Goal: Task Accomplishment & Management: Complete application form

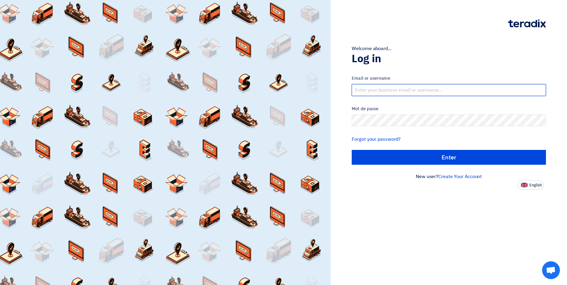
click at [376, 90] on input "text" at bounding box center [449, 90] width 194 height 12
click at [385, 88] on input "text" at bounding box center [449, 90] width 194 height 12
type input "[EMAIL_ADDRESS][DOMAIN_NAME]"
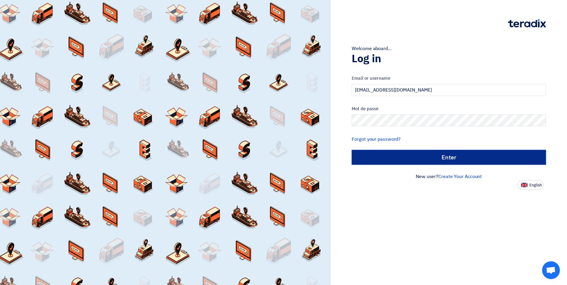
click at [393, 155] on input "الدخول" at bounding box center [449, 157] width 194 height 15
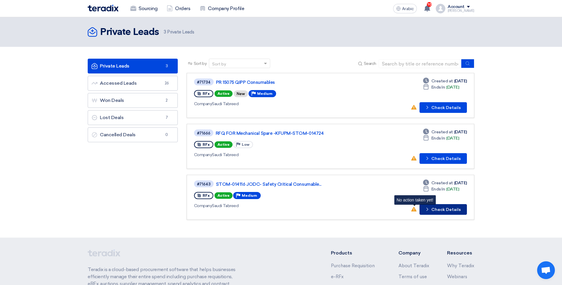
click at [442, 211] on font "Check Details" at bounding box center [446, 210] width 29 height 4
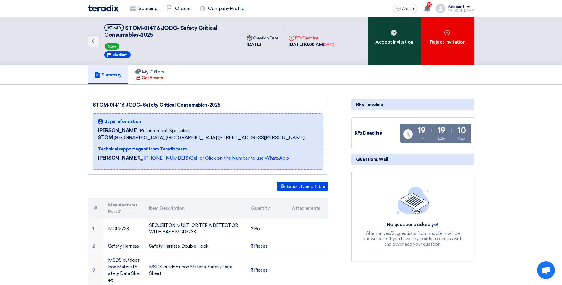
click at [401, 51] on div "Accept Invitation" at bounding box center [394, 41] width 53 height 48
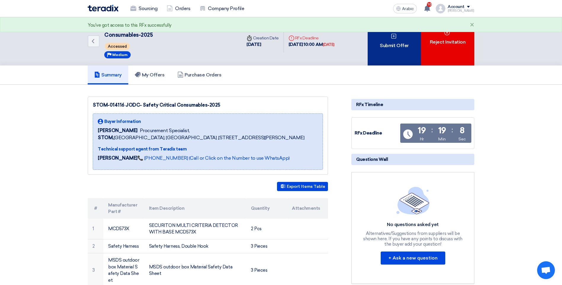
click at [389, 54] on div "Submit Offer" at bounding box center [394, 41] width 53 height 48
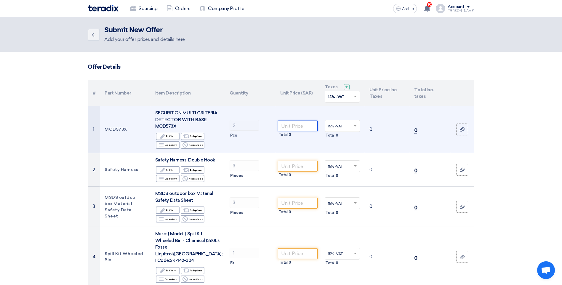
click at [298, 125] on input "number" at bounding box center [298, 126] width 40 height 11
type input "1459"
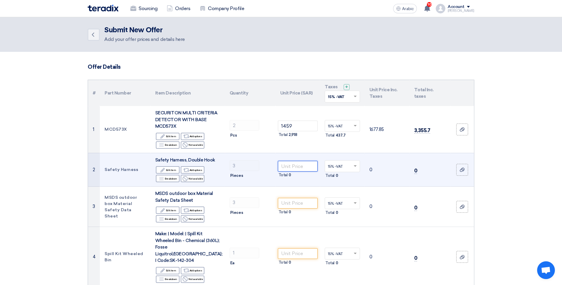
click at [306, 169] on input "number" at bounding box center [298, 166] width 40 height 11
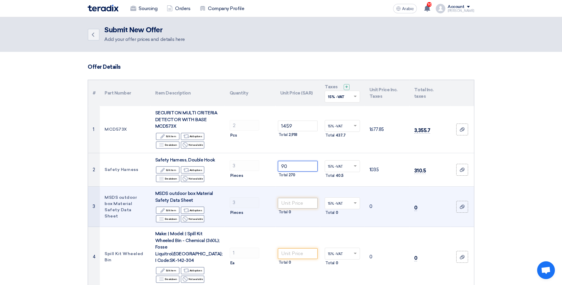
type input "90"
click at [301, 205] on input "number" at bounding box center [298, 203] width 40 height 11
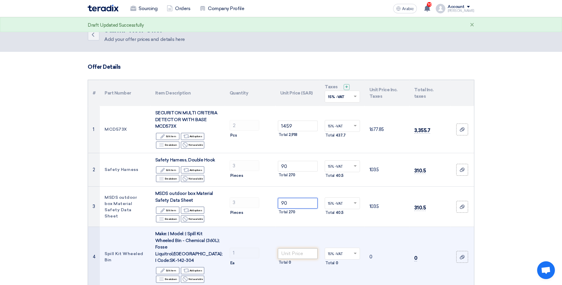
type input "90"
click at [292, 253] on input "number" at bounding box center [298, 253] width 40 height 11
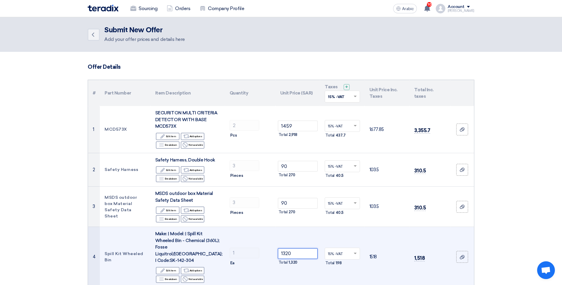
scroll to position [89, 0]
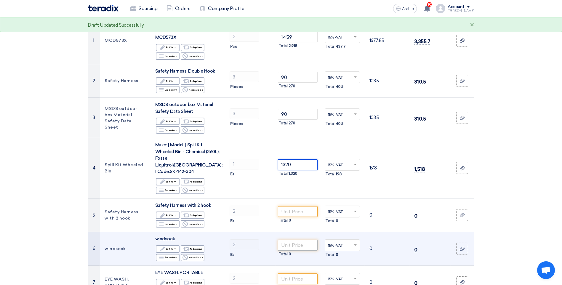
type input "1320"
click at [297, 240] on input "number" at bounding box center [298, 245] width 40 height 11
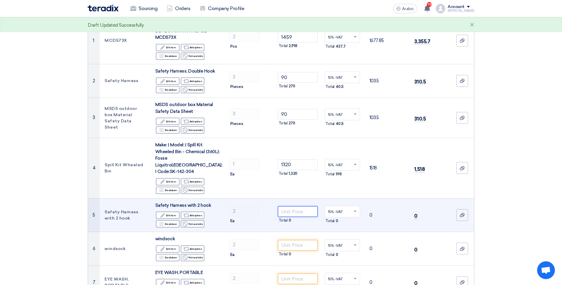
click at [303, 206] on input "number" at bounding box center [298, 211] width 40 height 11
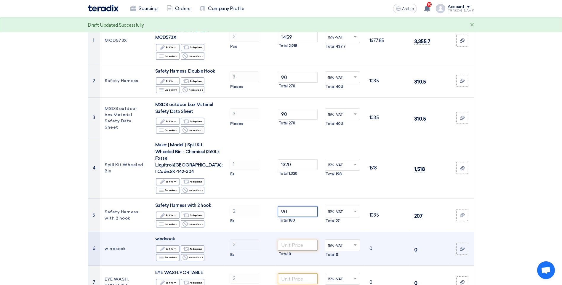
type input "90"
click at [296, 241] on input "number" at bounding box center [298, 245] width 40 height 11
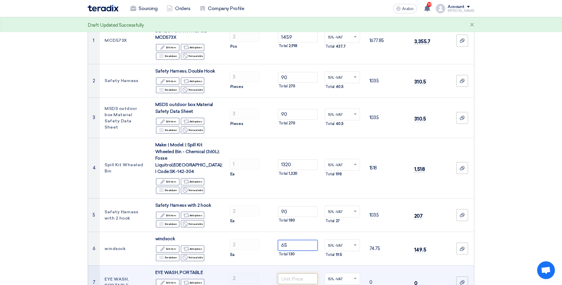
type input "65"
click at [295, 274] on input "number" at bounding box center [298, 279] width 40 height 11
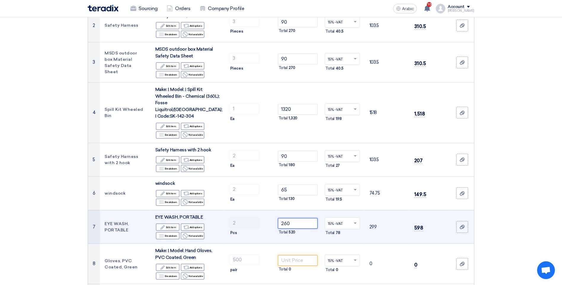
scroll to position [237, 0]
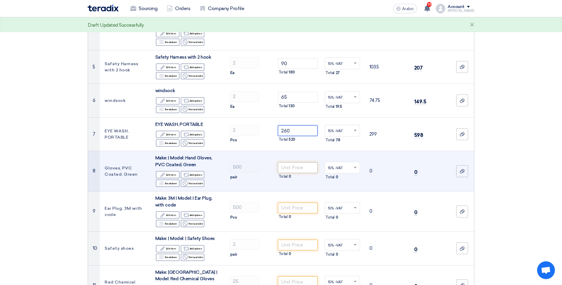
type input "260"
click at [288, 162] on input "number" at bounding box center [298, 167] width 40 height 11
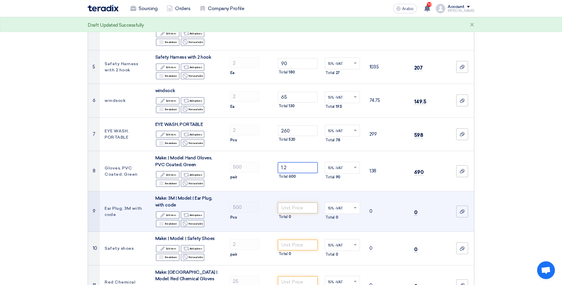
type input "1.2"
click at [299, 203] on input "number" at bounding box center [298, 208] width 40 height 11
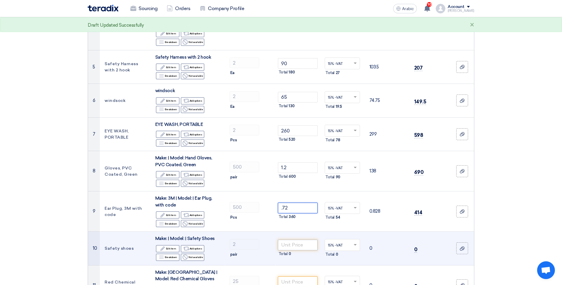
type input ".72"
click at [296, 243] on input "number" at bounding box center [298, 245] width 40 height 11
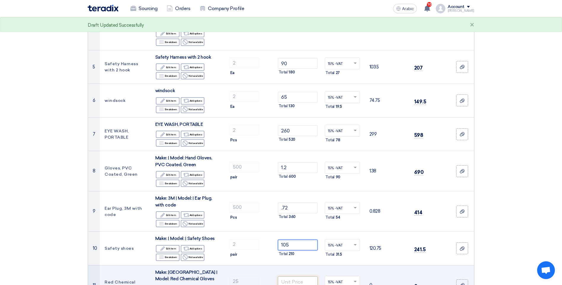
type input "105"
click at [294, 277] on input "number" at bounding box center [298, 282] width 40 height 11
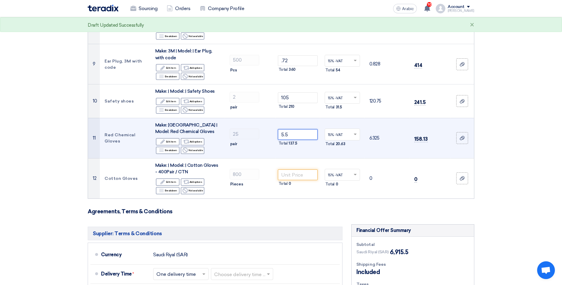
scroll to position [385, 0]
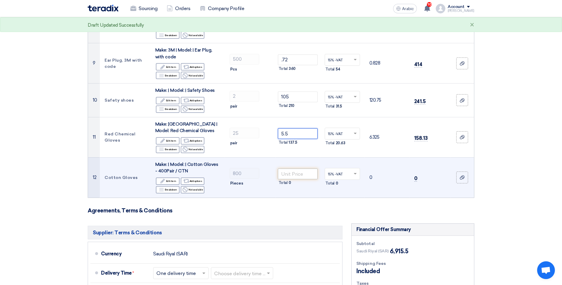
type input "5.5"
click at [296, 170] on input "number" at bounding box center [298, 174] width 40 height 11
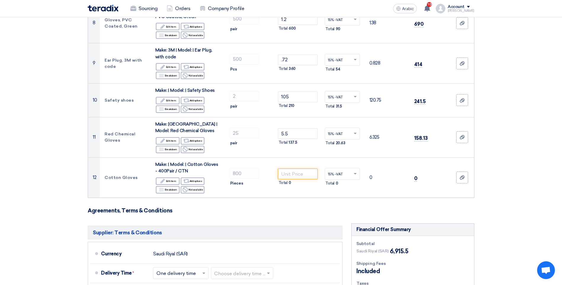
drag, startPoint x: 518, startPoint y: 184, endPoint x: 500, endPoint y: 184, distance: 18.4
click at [518, 184] on section "Offer Details # Part Number Item Description Quantity Unit Price (SAR) Taxes + …" at bounding box center [281, 57] width 562 height 782
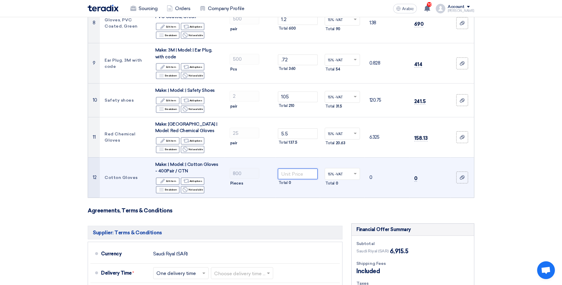
click at [302, 170] on input "number" at bounding box center [298, 174] width 40 height 11
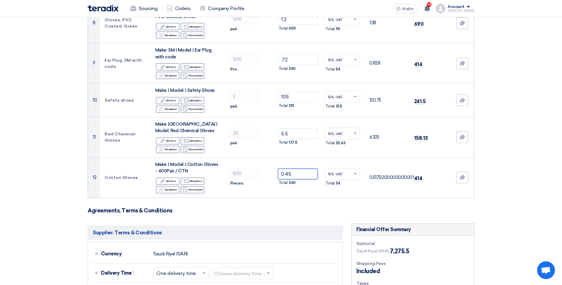
type input "0.45"
click at [479, 178] on section "Offer Details # Part Number Item Description Quantity Unit Price (SAR) Taxes + …" at bounding box center [281, 57] width 562 height 782
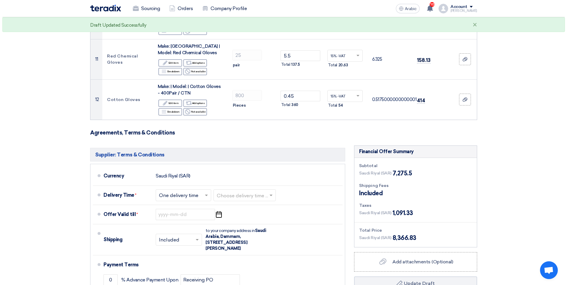
scroll to position [563, 0]
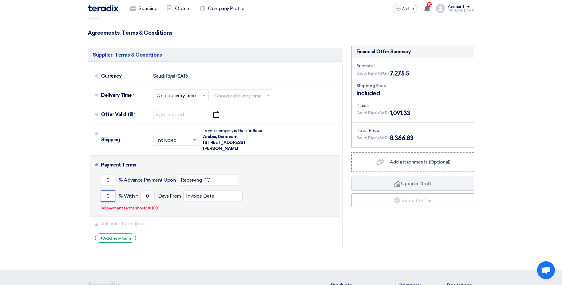
click at [106, 191] on input "0" at bounding box center [108, 196] width 14 height 11
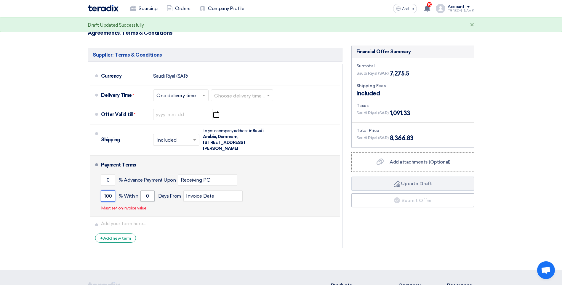
type input "100"
click at [146, 192] on input "0" at bounding box center [148, 196] width 14 height 11
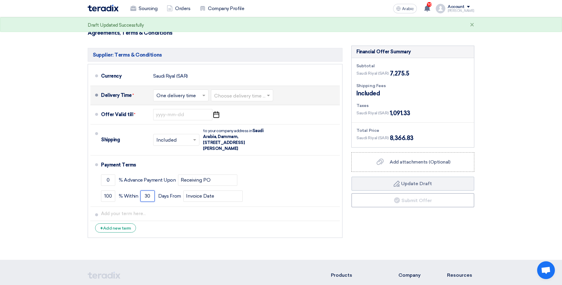
click at [240, 92] on input "text" at bounding box center [242, 96] width 56 height 9
type input "30"
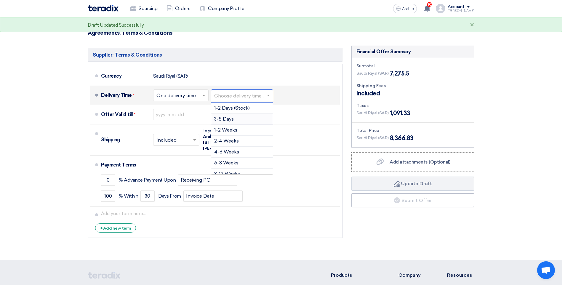
click at [239, 114] on div "3-5 Days" at bounding box center [242, 119] width 62 height 11
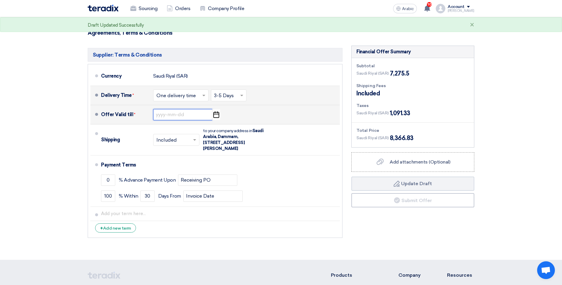
click at [171, 111] on input at bounding box center [182, 114] width 59 height 11
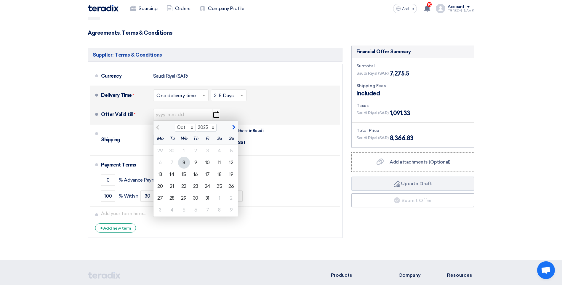
click at [233, 125] on span "button" at bounding box center [233, 127] width 3 height 5
select select "11"
click at [182, 157] on div "5" at bounding box center [184, 163] width 12 height 12
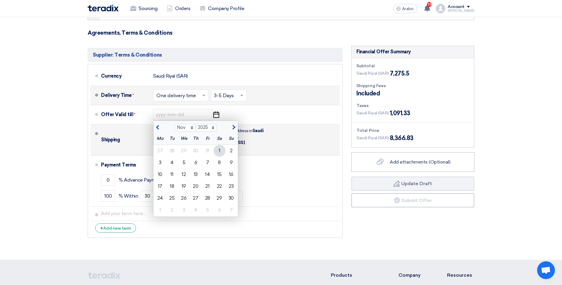
type input "[DATE]"
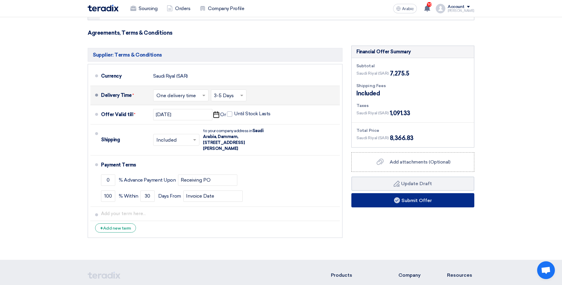
click at [372, 193] on button "Submit Offer" at bounding box center [413, 200] width 123 height 14
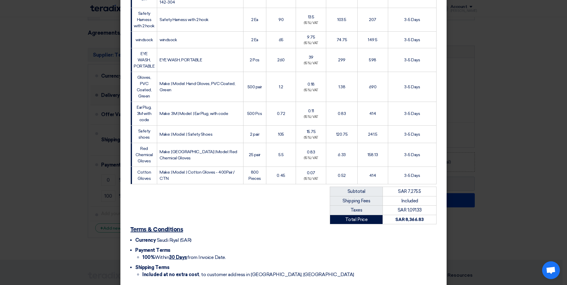
scroll to position [240, 0]
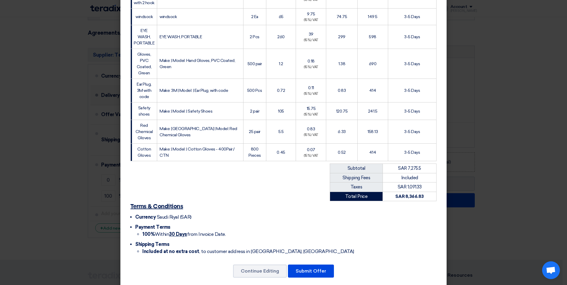
click at [354, 192] on td "Total Price" at bounding box center [356, 196] width 53 height 9
click at [314, 265] on button "Submit Offer" at bounding box center [311, 271] width 46 height 13
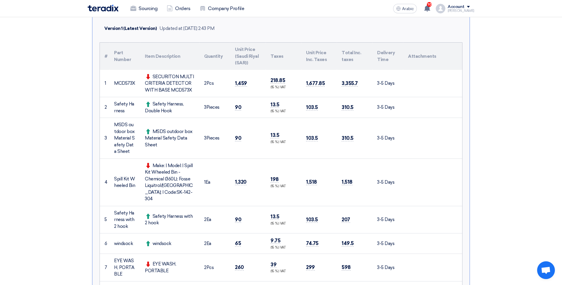
scroll to position [148, 0]
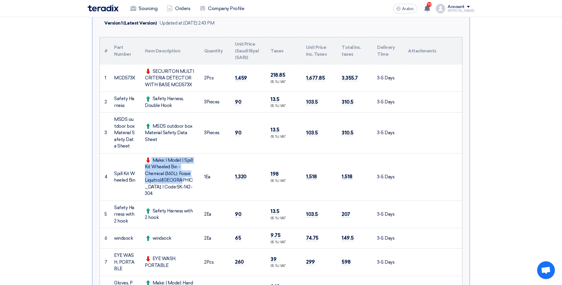
drag, startPoint x: 152, startPoint y: 159, endPoint x: 178, endPoint y: 174, distance: 30.4
click at [178, 174] on div "Make: | Model: | Spill Kit Wheeled Bin - Chemical (360L); Fosse Liquitrol/[GEOG…" at bounding box center [170, 177] width 50 height 40
copy div "Make: | Model: | Spill Kit Wheeled Bin - Chemical (360L);"
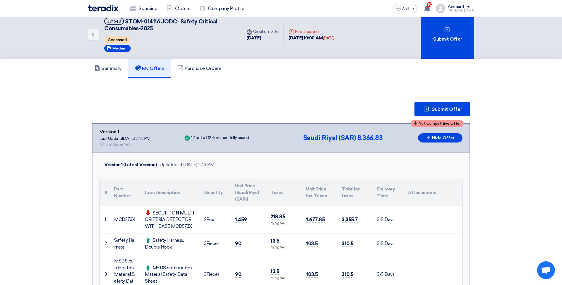
scroll to position [0, 0]
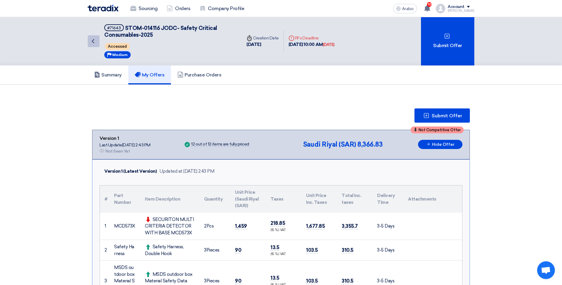
click at [96, 42] on icon "Back" at bounding box center [93, 41] width 7 height 7
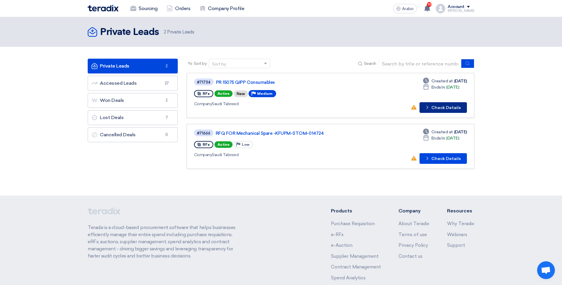
click at [437, 110] on font "Check Details" at bounding box center [446, 108] width 29 height 4
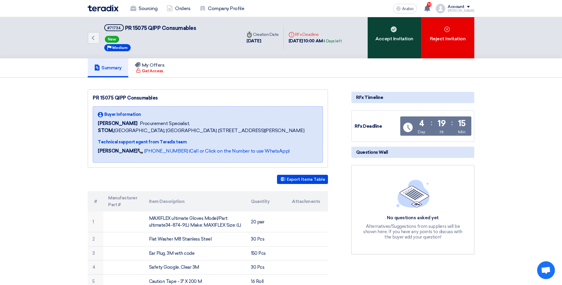
click at [399, 43] on div "Accept Invitation" at bounding box center [394, 37] width 53 height 41
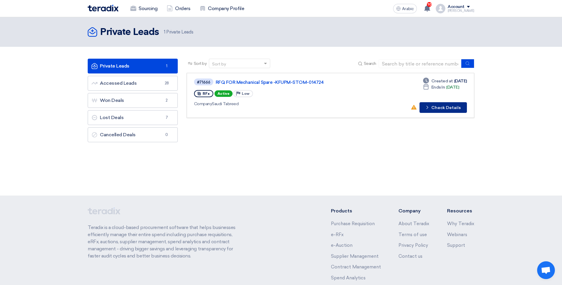
click at [440, 111] on button "Check details Check Details" at bounding box center [443, 107] width 47 height 11
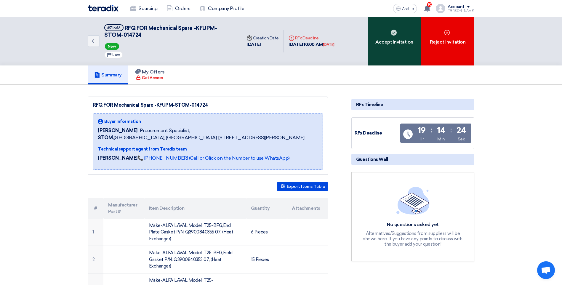
click at [385, 50] on div "Accept Invitation" at bounding box center [394, 41] width 53 height 48
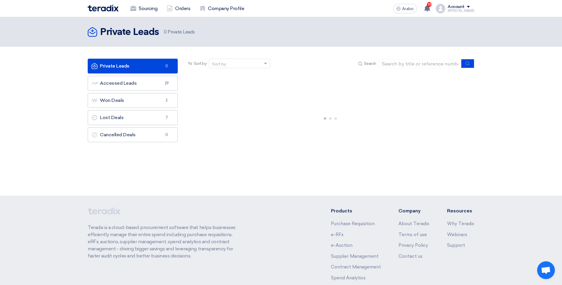
click at [160, 69] on link "Private Leads Private Leads 0" at bounding box center [133, 66] width 90 height 15
click at [154, 81] on link "Accessed Leads Accessed Leads 29" at bounding box center [133, 83] width 90 height 15
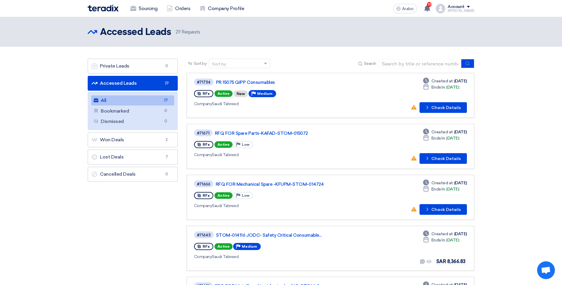
scroll to position [30, 0]
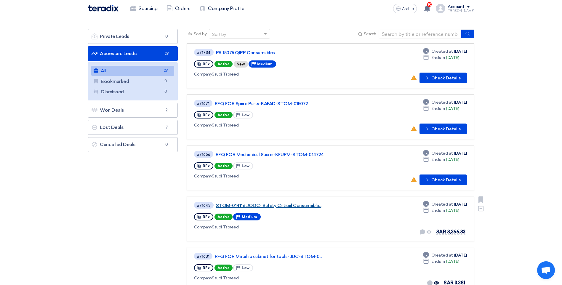
click at [262, 205] on link "STOM-014116 JODC- Safety Critical Consumable..." at bounding box center [290, 205] width 148 height 5
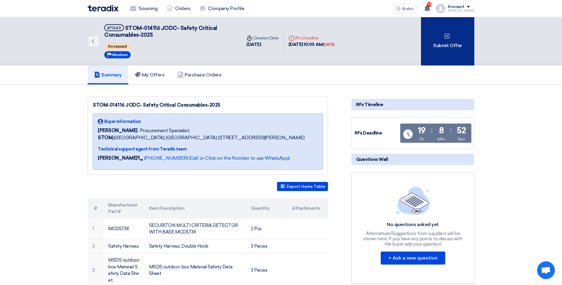
click at [444, 39] on icon at bounding box center [447, 36] width 6 height 6
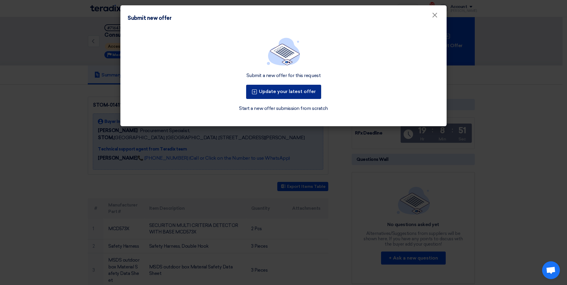
click at [270, 90] on font "Update your latest offer" at bounding box center [287, 92] width 57 height 6
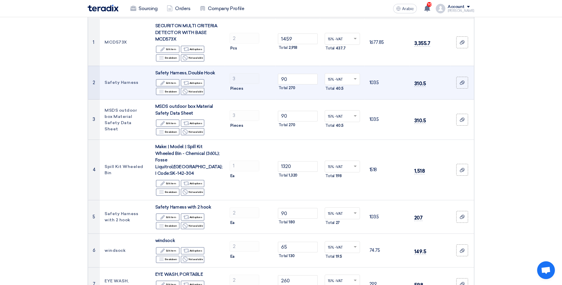
scroll to position [89, 0]
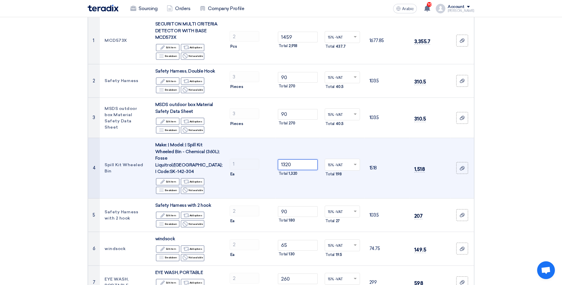
drag, startPoint x: 295, startPoint y: 161, endPoint x: 279, endPoint y: 160, distance: 15.8
click at [279, 160] on input "1320" at bounding box center [298, 165] width 40 height 11
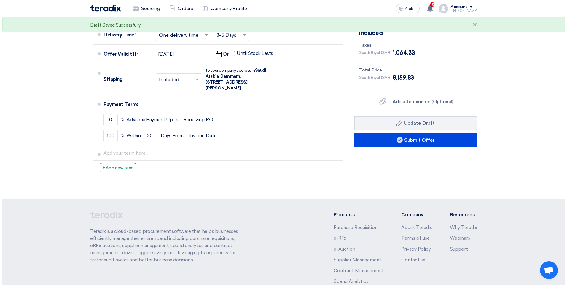
scroll to position [632, 0]
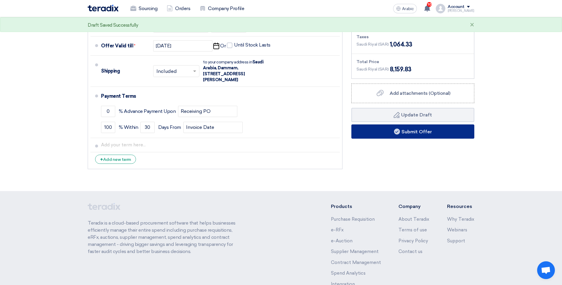
type input "1140"
click at [413, 129] on font "Submit Offer" at bounding box center [417, 132] width 31 height 6
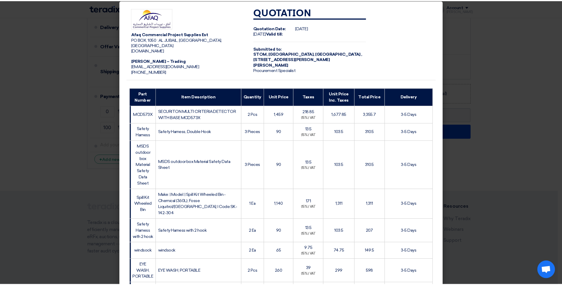
scroll to position [0, 0]
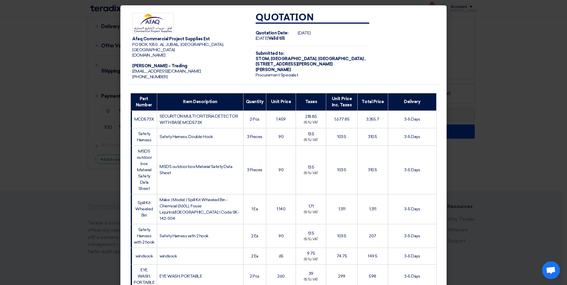
click at [24, 36] on modal-container "Afaq Commercial Project Supplies Est PO BOX, 1050 : AL JUBAIL, [GEOGRAPHIC_DATA…" at bounding box center [283, 142] width 567 height 285
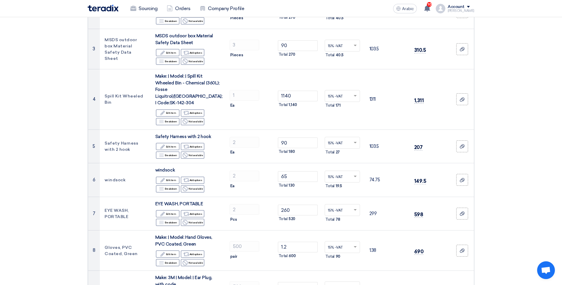
scroll to position [9, 0]
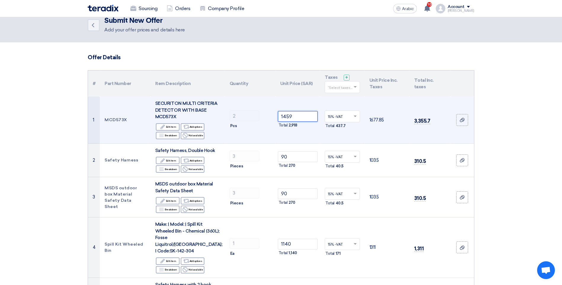
click at [287, 117] on input "1459" at bounding box center [298, 116] width 40 height 11
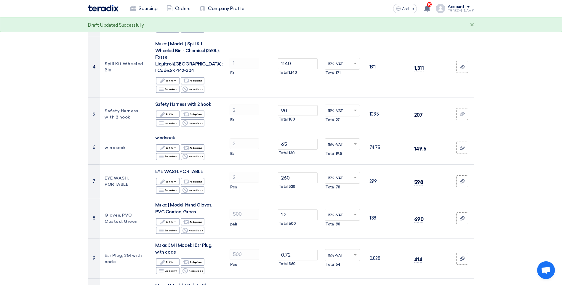
scroll to position [187, 0]
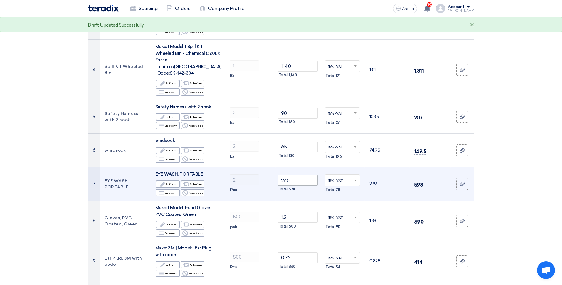
type input "1359"
drag, startPoint x: 296, startPoint y: 175, endPoint x: 283, endPoint y: 175, distance: 12.8
click at [283, 175] on input "260" at bounding box center [298, 180] width 40 height 11
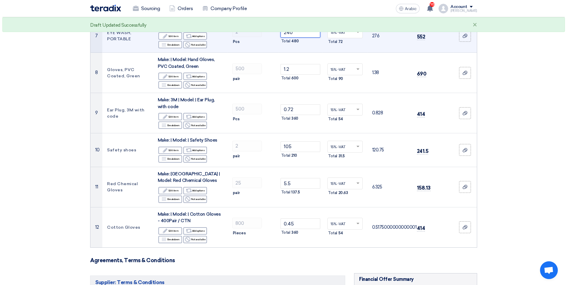
scroll to position [484, 0]
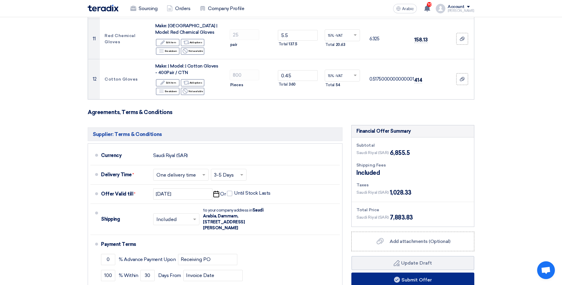
type input "240"
click at [398, 273] on button "Submit Offer" at bounding box center [413, 280] width 123 height 14
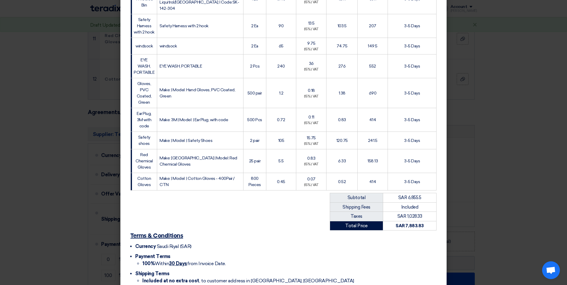
scroll to position [240, 0]
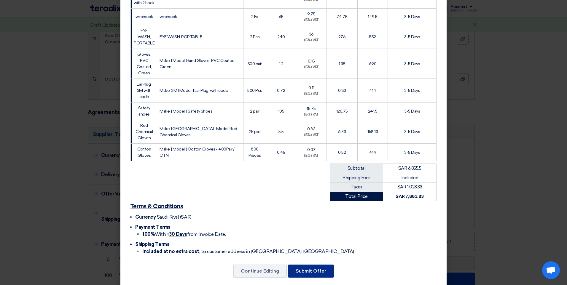
click at [315, 265] on button "Submit Offer" at bounding box center [311, 271] width 46 height 13
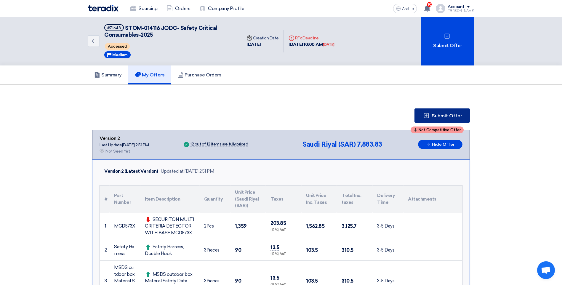
click at [445, 119] on button "Submit Offer" at bounding box center [442, 116] width 55 height 14
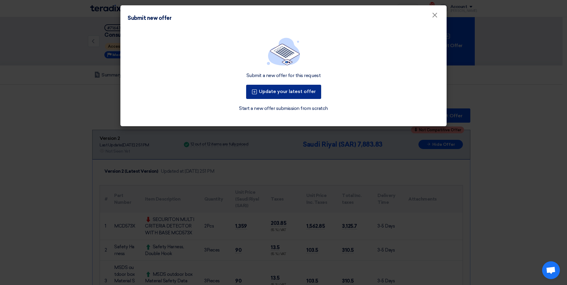
click at [282, 93] on font "Update your latest offer" at bounding box center [287, 92] width 57 height 6
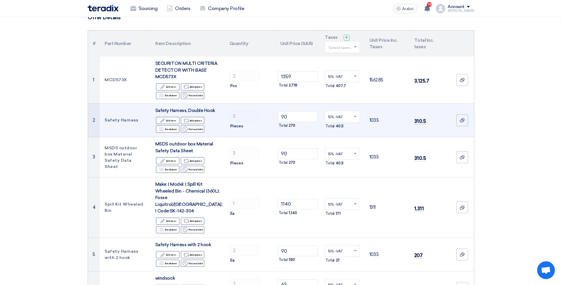
scroll to position [119, 0]
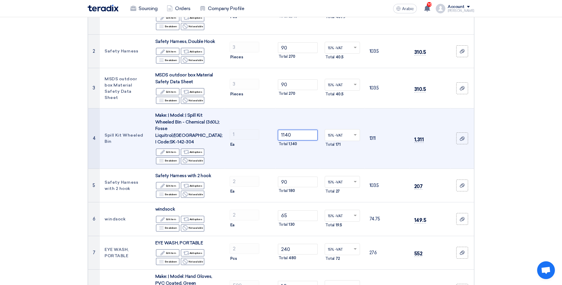
drag, startPoint x: 297, startPoint y: 129, endPoint x: 275, endPoint y: 129, distance: 21.7
click at [275, 129] on tr "4 Spill Kit Wheeled Bin Make: | Model: | Spill Kit Wheeled Bin - Chemical (360L…" at bounding box center [281, 139] width 386 height 60
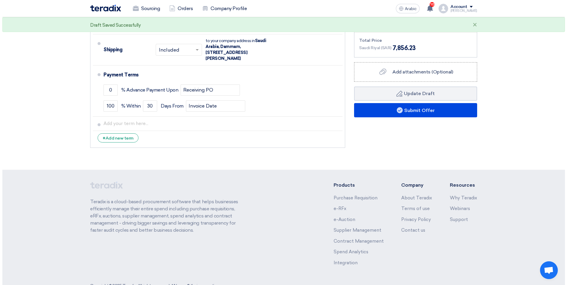
scroll to position [666, 0]
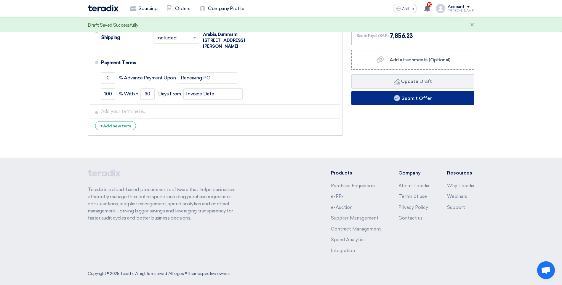
type input "1116"
click at [414, 95] on font "Submit Offer" at bounding box center [417, 98] width 31 height 6
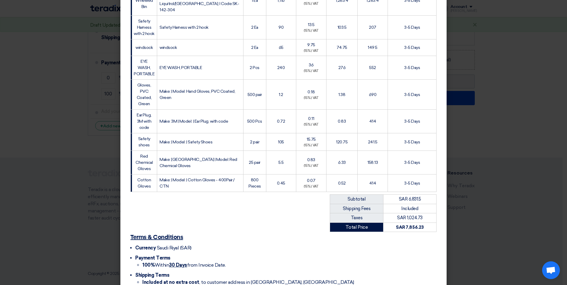
scroll to position [240, 0]
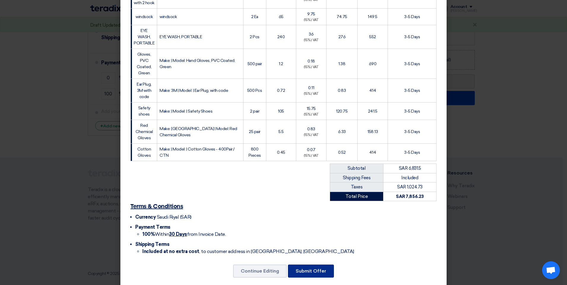
click at [311, 265] on button "Submit Offer" at bounding box center [311, 271] width 46 height 13
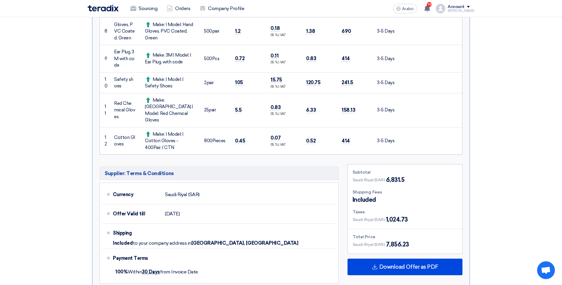
scroll to position [504, 0]
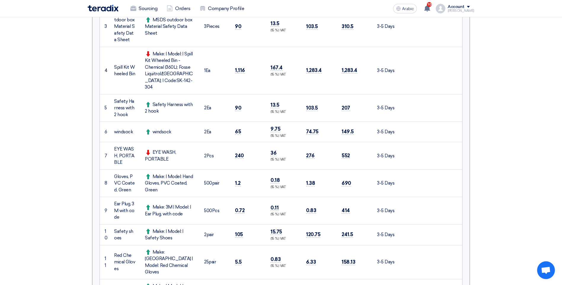
scroll to position [5, 0]
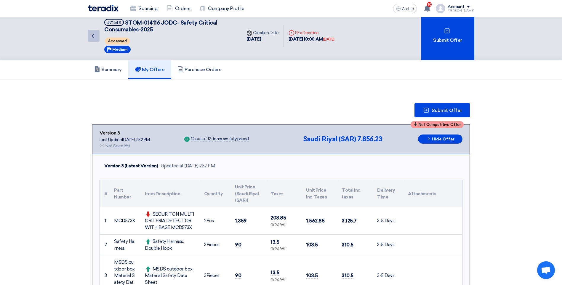
click at [93, 40] on link "Back" at bounding box center [94, 36] width 12 height 12
